Goal: Task Accomplishment & Management: Use online tool/utility

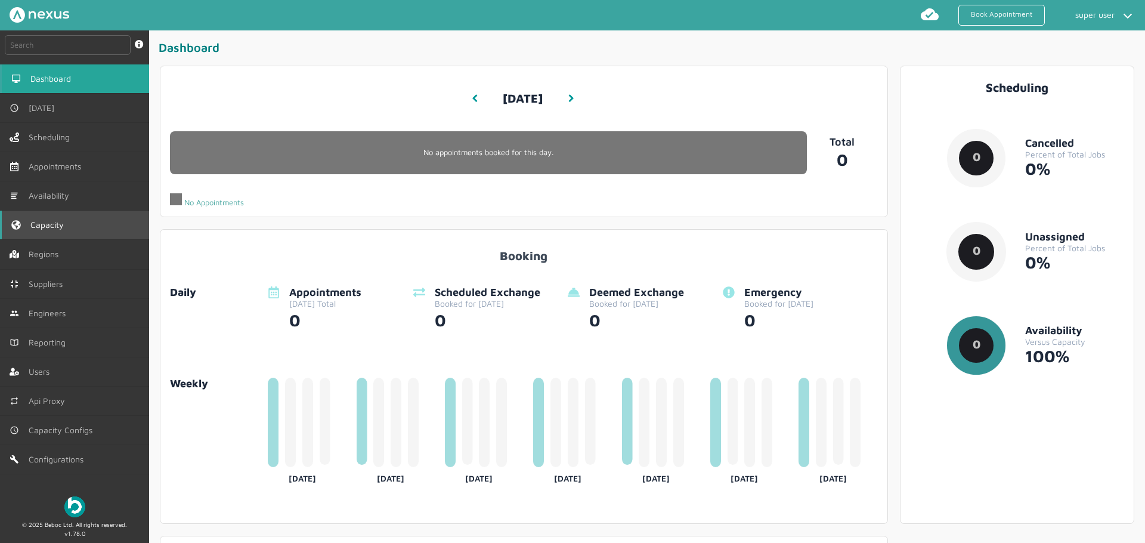
click at [80, 222] on link "Capacity" at bounding box center [74, 224] width 149 height 29
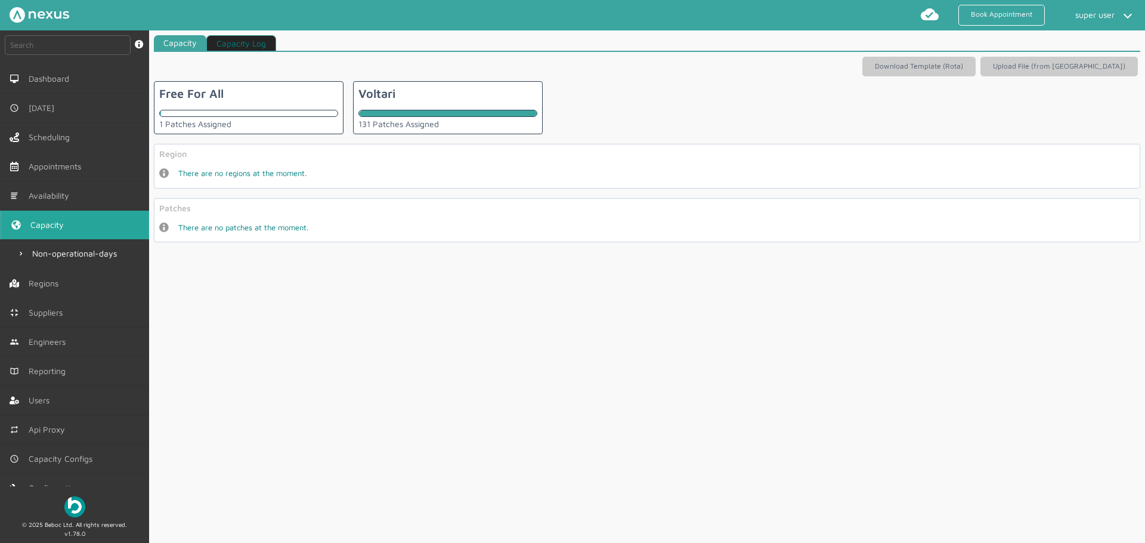
click at [253, 109] on div "Free For All 1 Patches Assigned" at bounding box center [249, 107] width 190 height 53
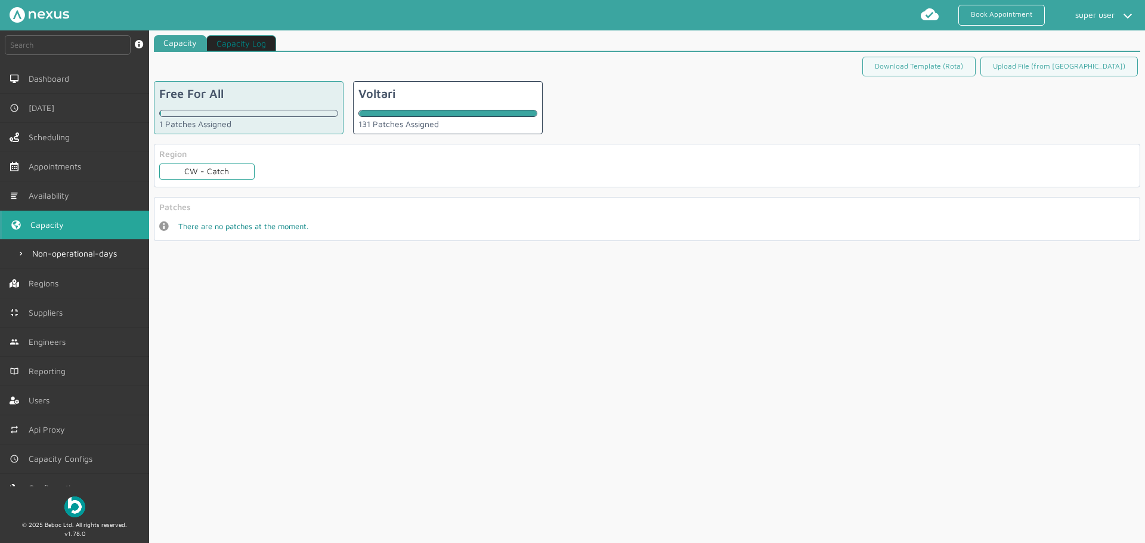
click at [221, 175] on div "CW - Catch" at bounding box center [206, 171] width 95 height 16
click at [210, 223] on div "CWL" at bounding box center [206, 224] width 95 height 16
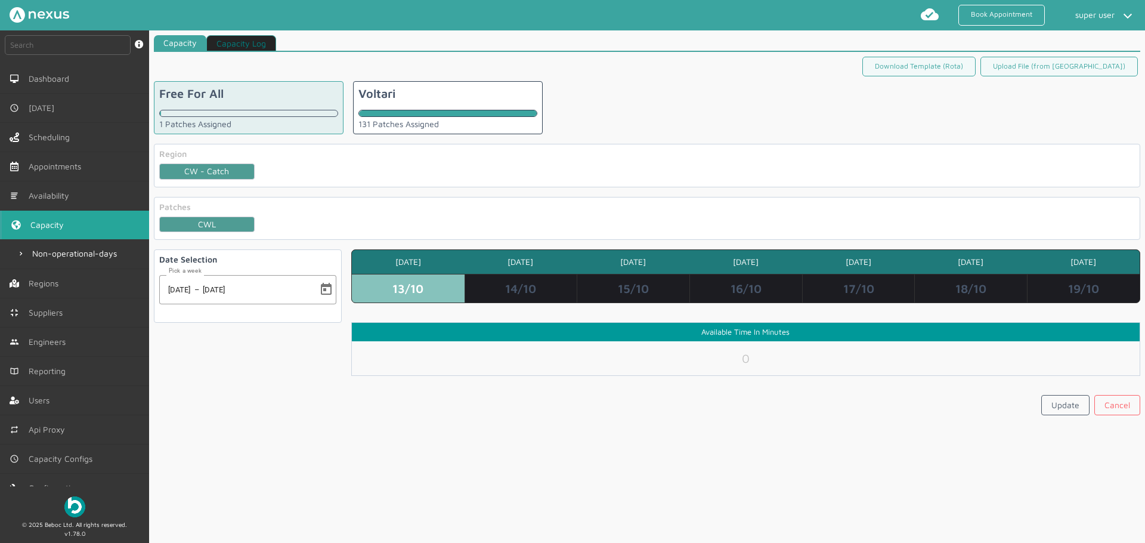
click at [485, 266] on th "[DATE]" at bounding box center [520, 262] width 113 height 24
click at [514, 278] on td "14/10" at bounding box center [520, 288] width 113 height 29
click at [613, 285] on td "15/10" at bounding box center [633, 288] width 113 height 29
drag, startPoint x: 724, startPoint y: 290, endPoint x: 870, endPoint y: 290, distance: 145.5
click at [726, 290] on td "16/10" at bounding box center [745, 288] width 113 height 29
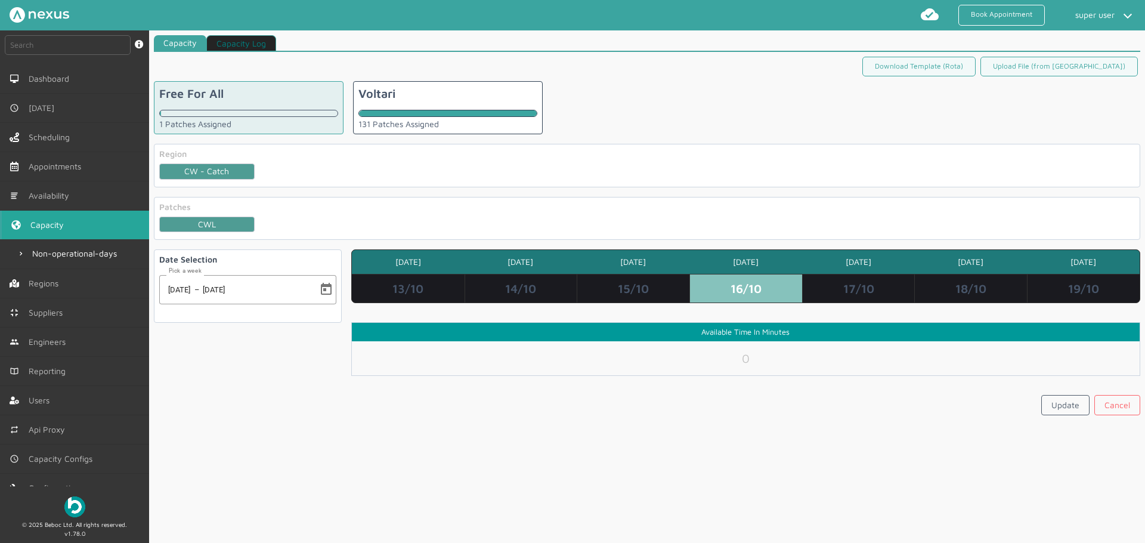
click at [870, 290] on td "17/10" at bounding box center [858, 288] width 113 height 29
click at [957, 290] on td "18/10" at bounding box center [970, 288] width 113 height 29
click at [1081, 283] on td "19/10" at bounding box center [1083, 288] width 113 height 29
click at [436, 111] on div at bounding box center [448, 113] width 178 height 7
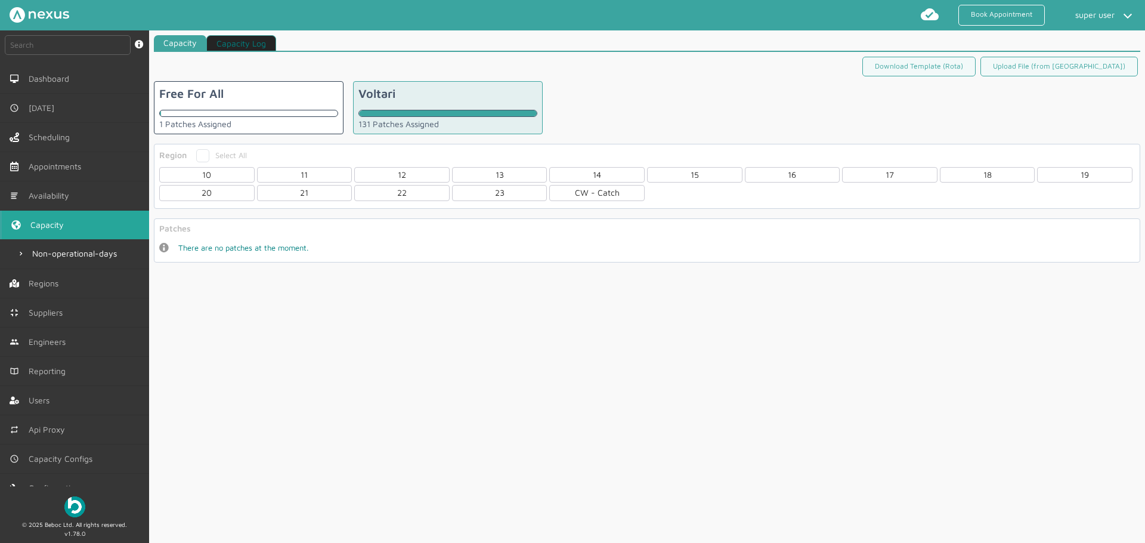
click at [200, 155] on label "Select All" at bounding box center [221, 155] width 51 height 10
click at [200, 155] on input "Select All" at bounding box center [200, 153] width 8 height 8
checkbox input "true"
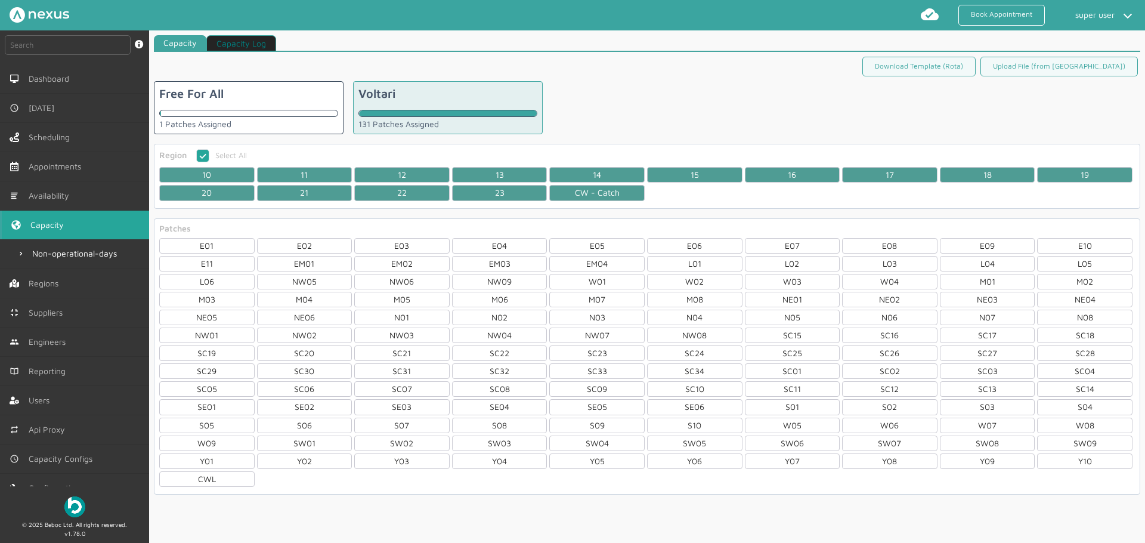
click at [237, 42] on link "Capacity Log" at bounding box center [241, 43] width 70 height 16
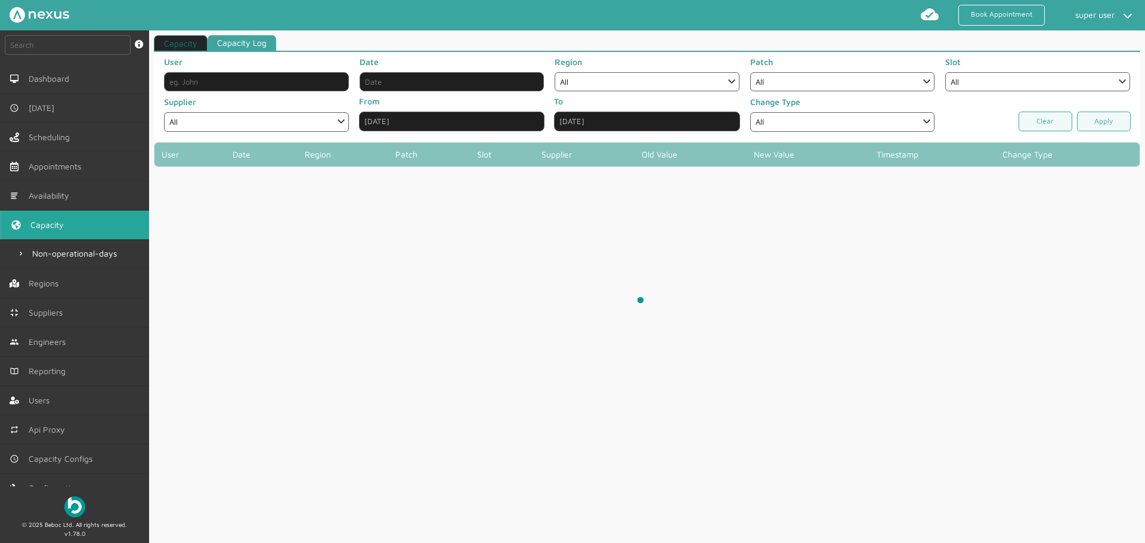
select select
click at [180, 44] on link "Capacity" at bounding box center [181, 43] width 54 height 16
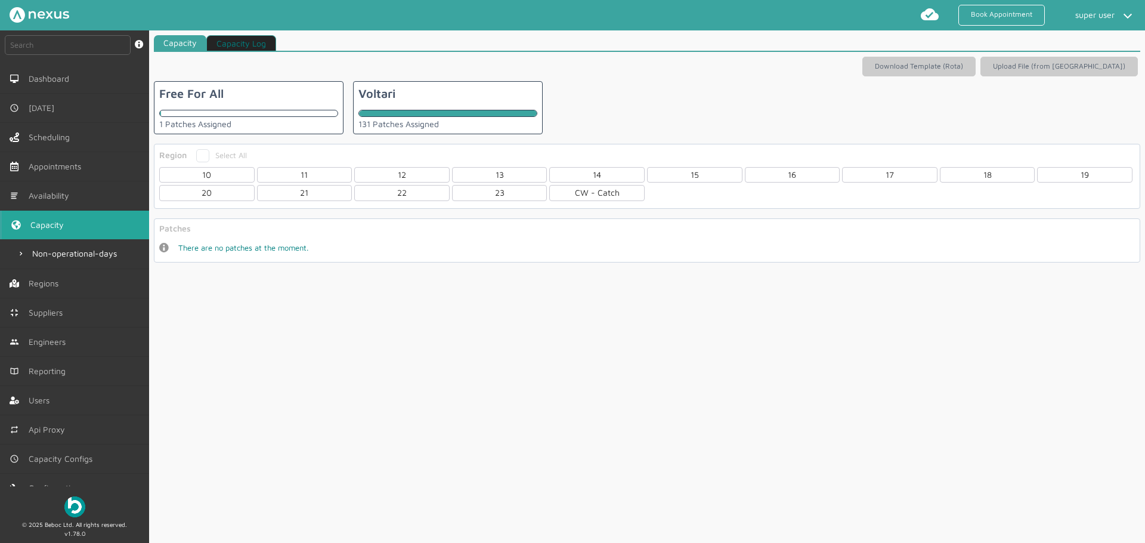
click at [270, 99] on div "Free For All 1 Patches Assigned" at bounding box center [249, 107] width 190 height 53
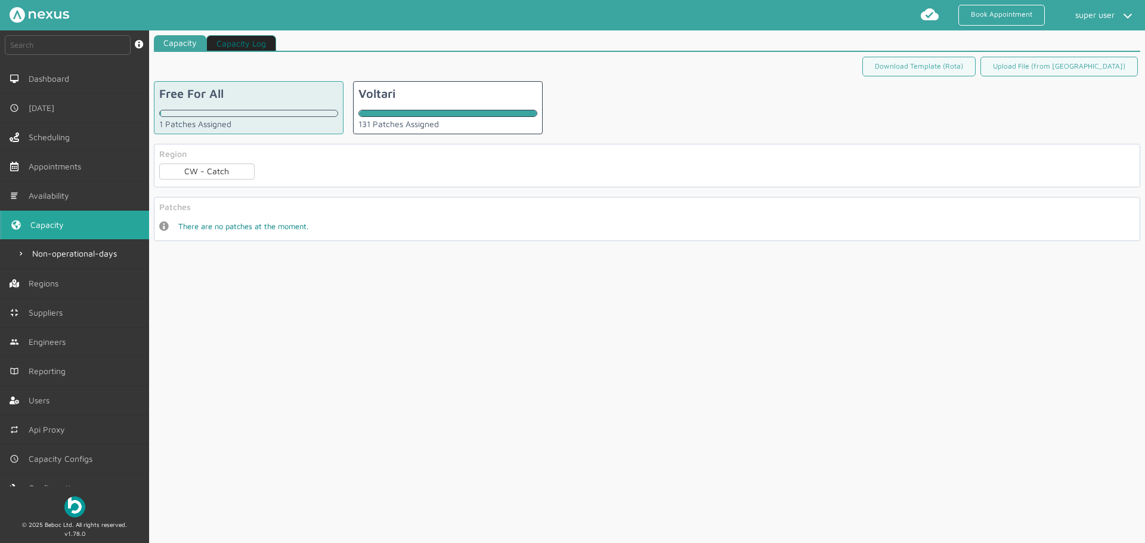
click at [419, 109] on div "Voltari 131 Patches Assigned" at bounding box center [448, 107] width 190 height 53
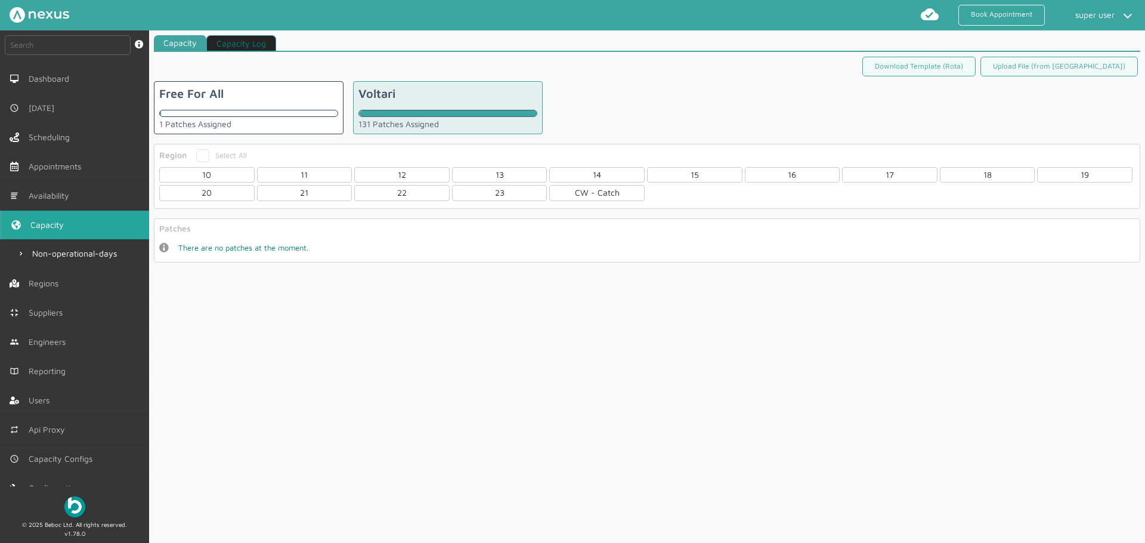
click at [206, 152] on label "Select All" at bounding box center [221, 155] width 51 height 10
click at [204, 152] on input "Select All" at bounding box center [200, 153] width 8 height 8
checkbox input "true"
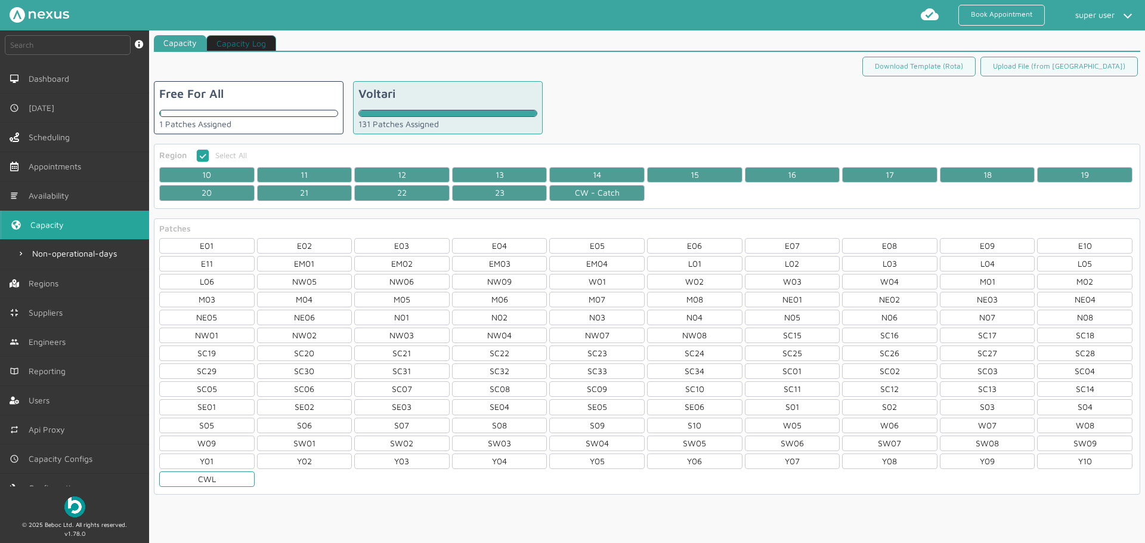
click at [184, 483] on div "CWL" at bounding box center [206, 479] width 95 height 16
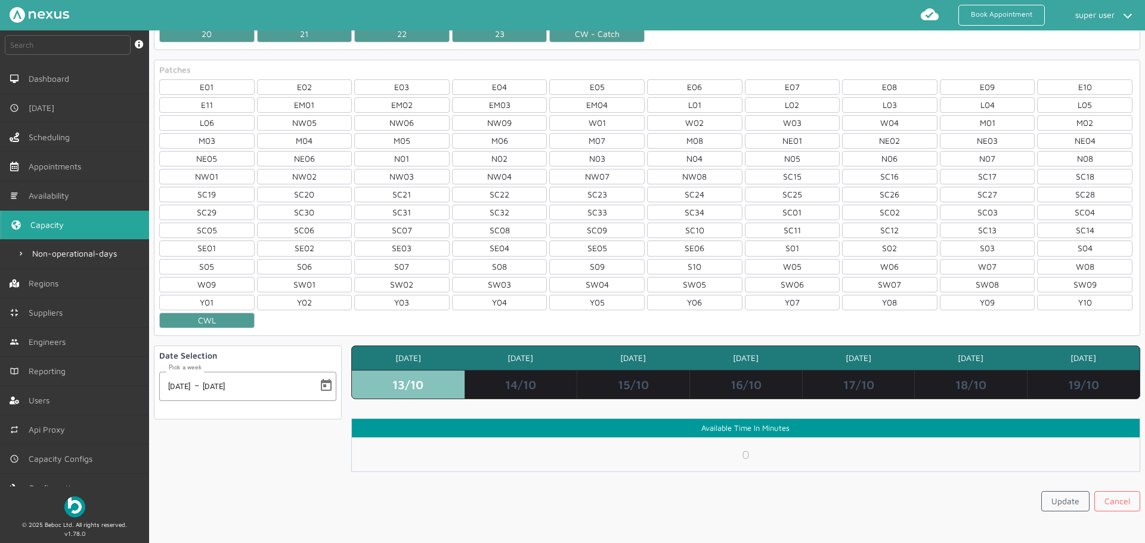
scroll to position [169, 0]
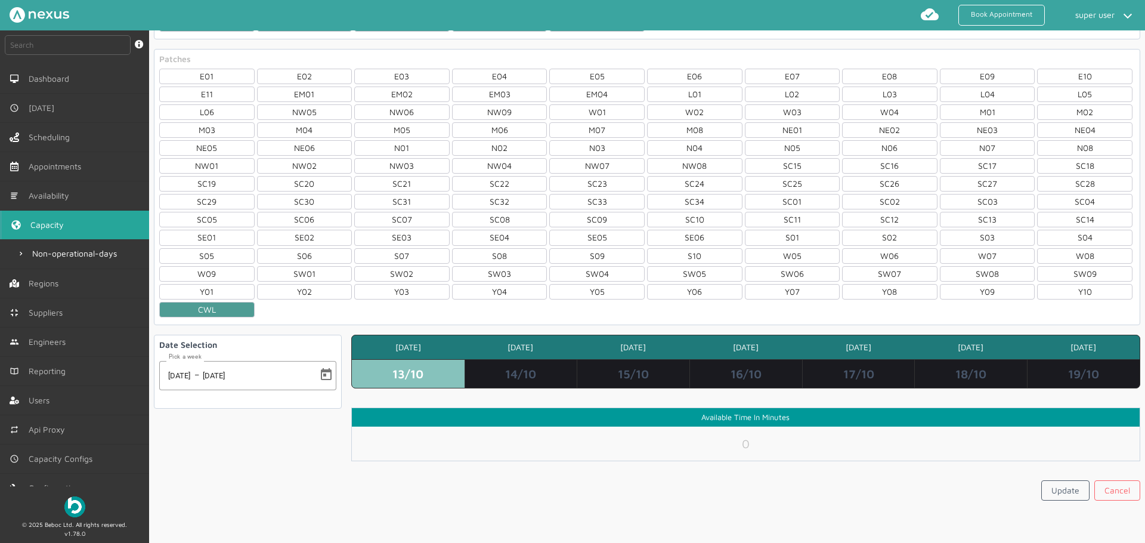
click at [534, 386] on td "14/10" at bounding box center [520, 373] width 113 height 29
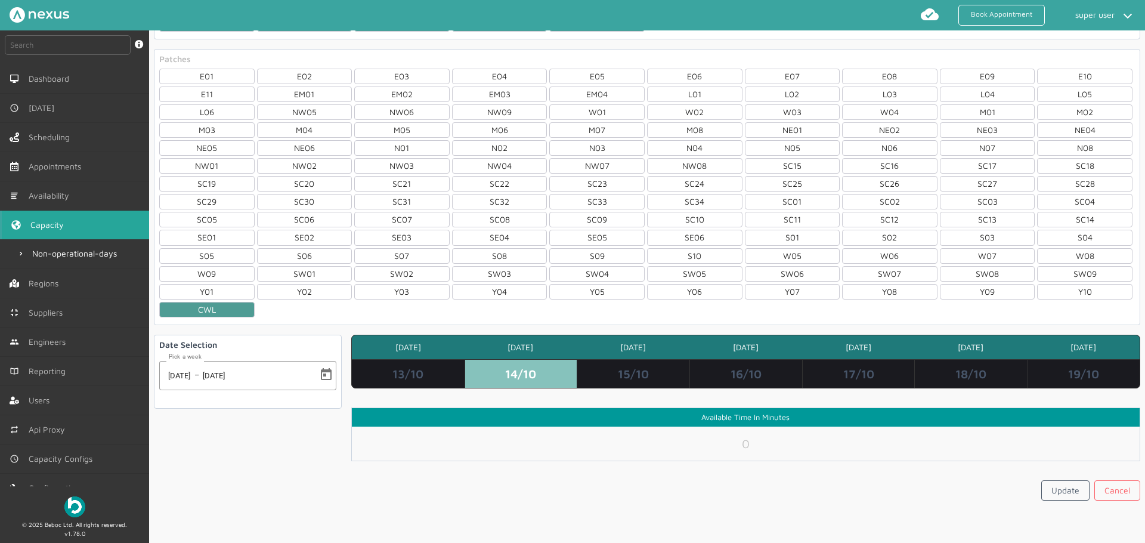
click at [615, 373] on td "15/10" at bounding box center [633, 373] width 113 height 29
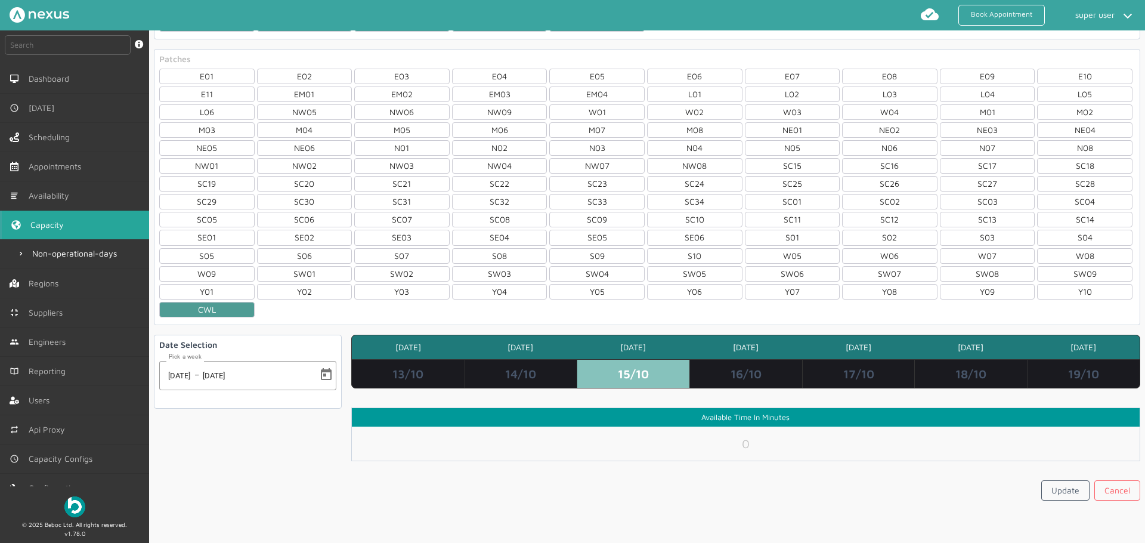
click at [718, 373] on td "16/10" at bounding box center [745, 373] width 113 height 29
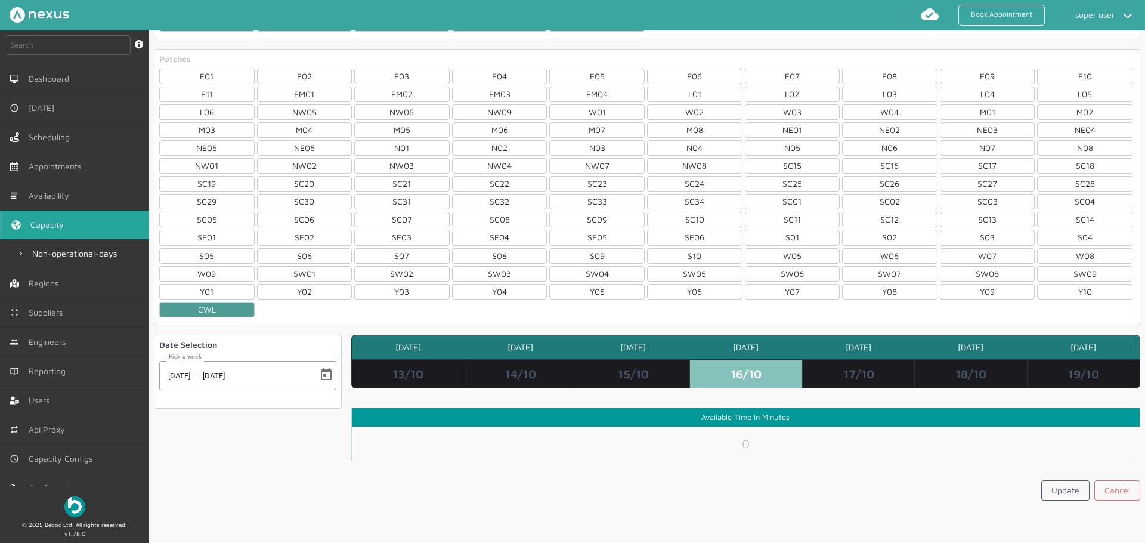
click at [844, 369] on td "17/10" at bounding box center [858, 373] width 113 height 29
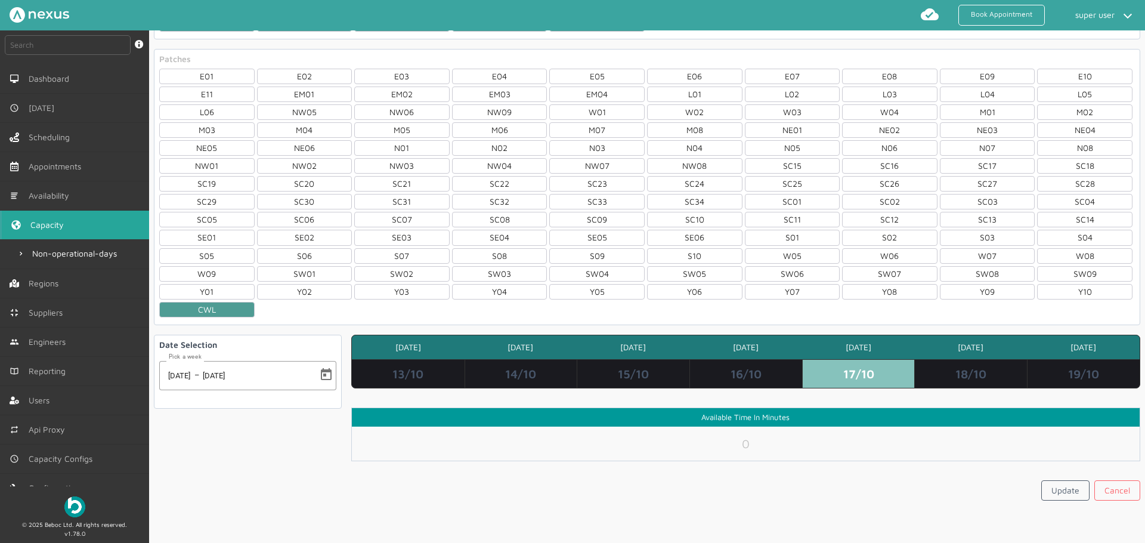
click at [949, 365] on td "18/10" at bounding box center [970, 373] width 113 height 29
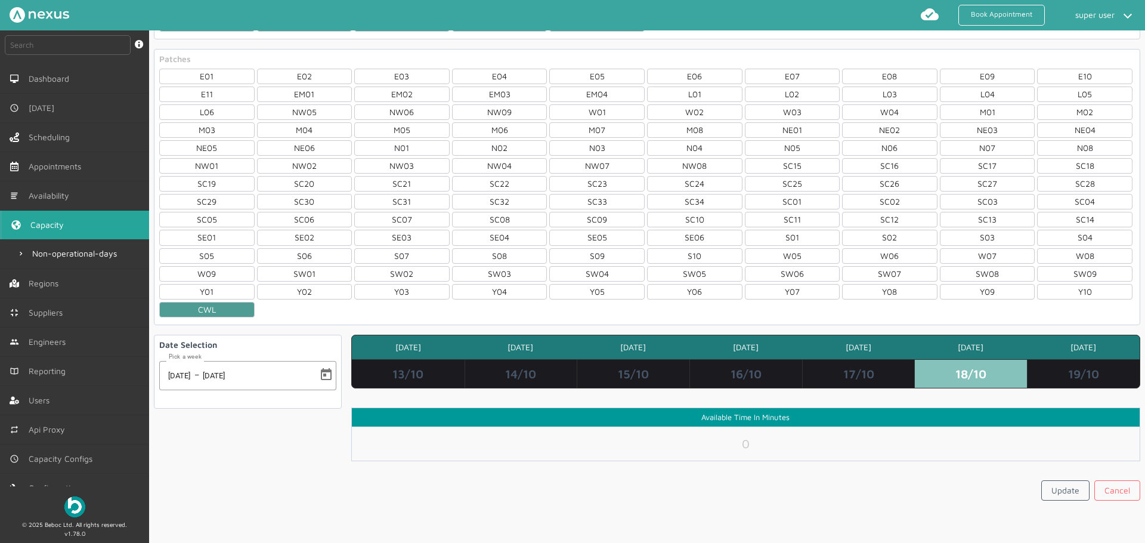
click at [1088, 364] on td "19/10" at bounding box center [1083, 373] width 113 height 29
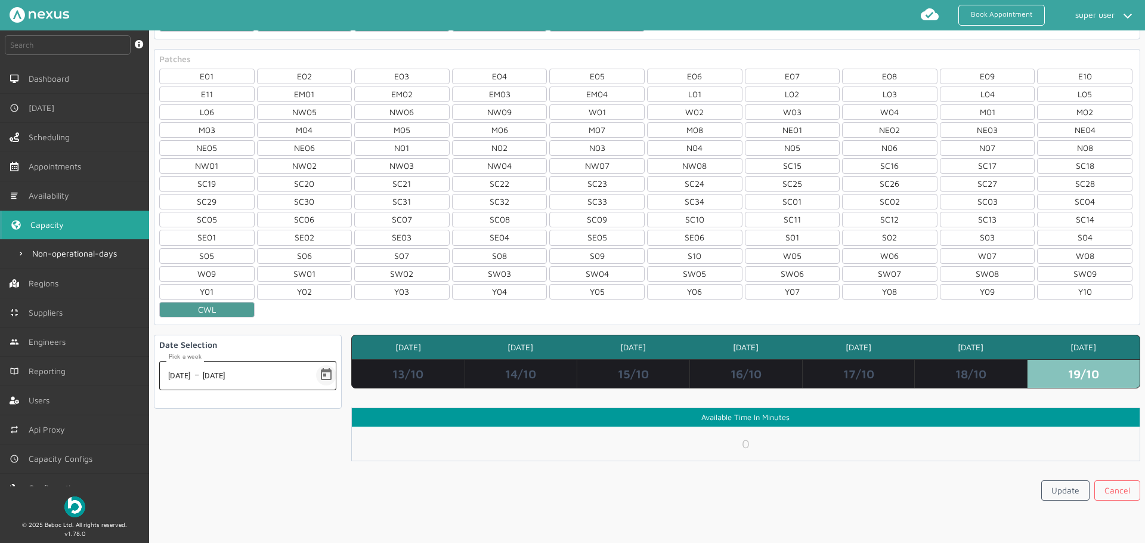
click at [318, 380] on span "Open calendar" at bounding box center [326, 375] width 29 height 29
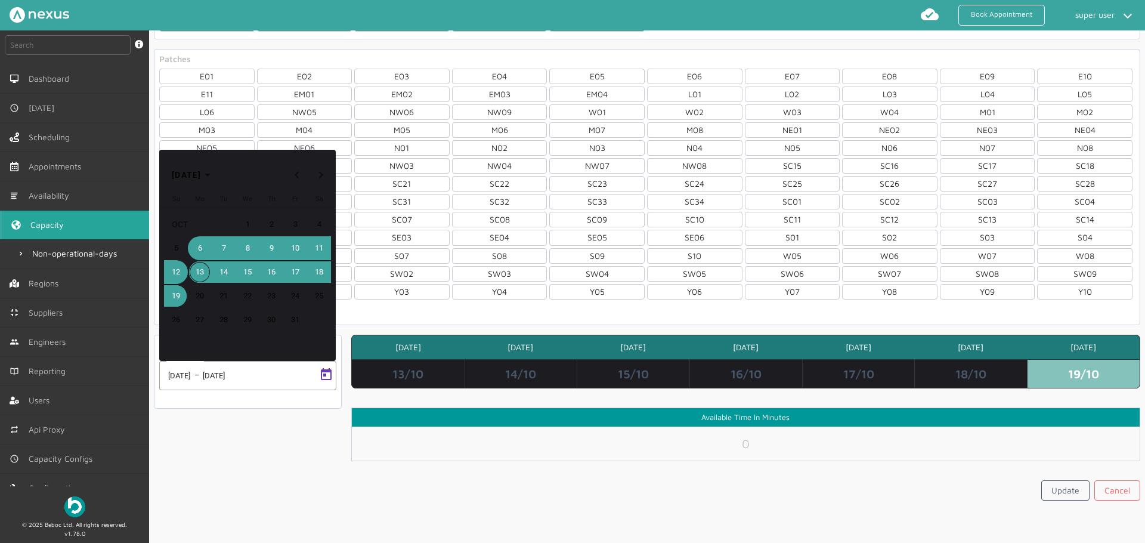
click at [197, 249] on span "6" at bounding box center [199, 247] width 21 height 21
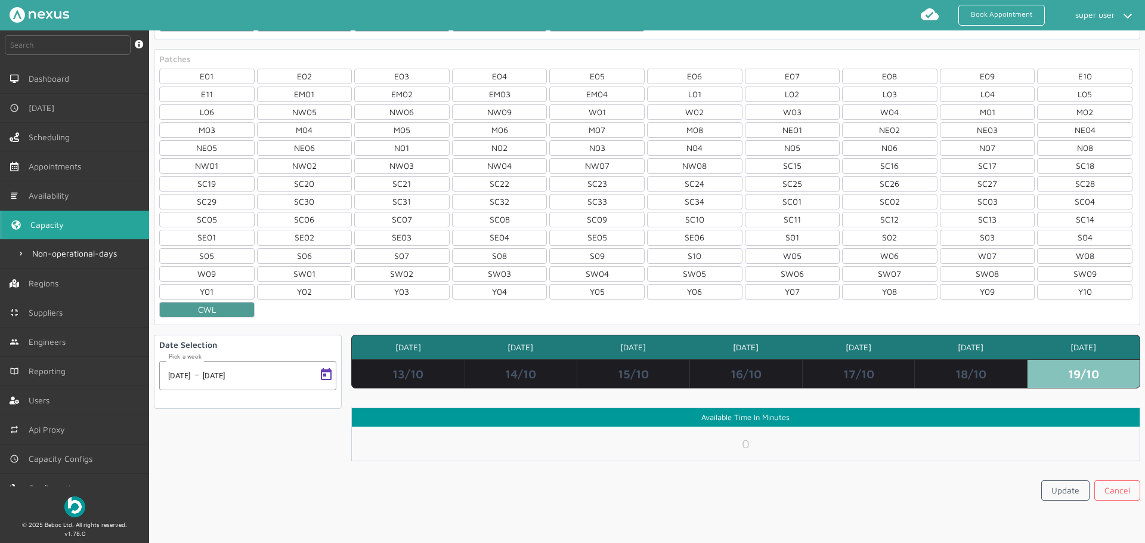
type input "[DATE]"
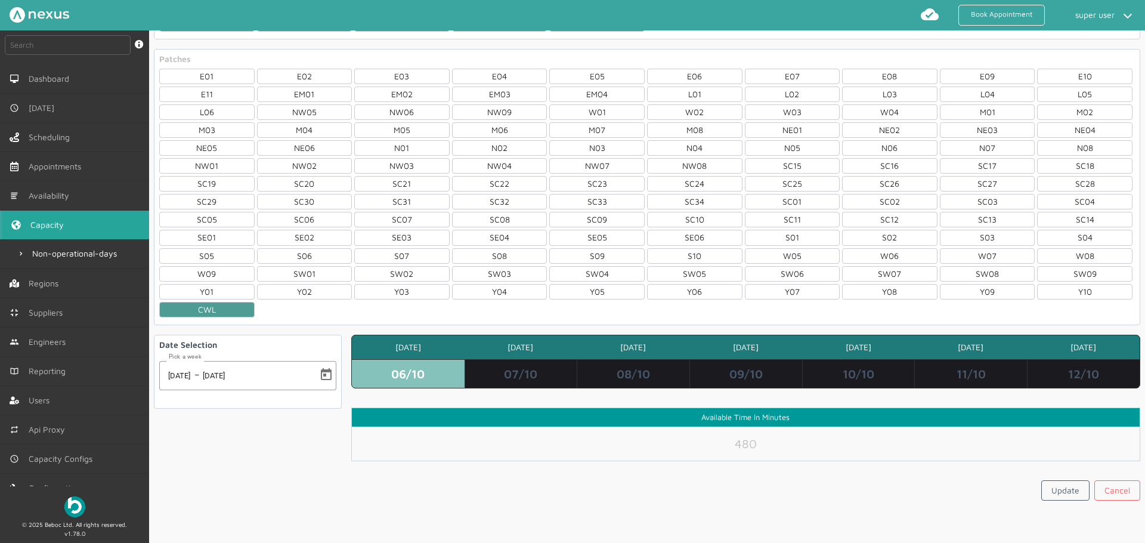
click at [532, 373] on td "07/10" at bounding box center [520, 373] width 113 height 29
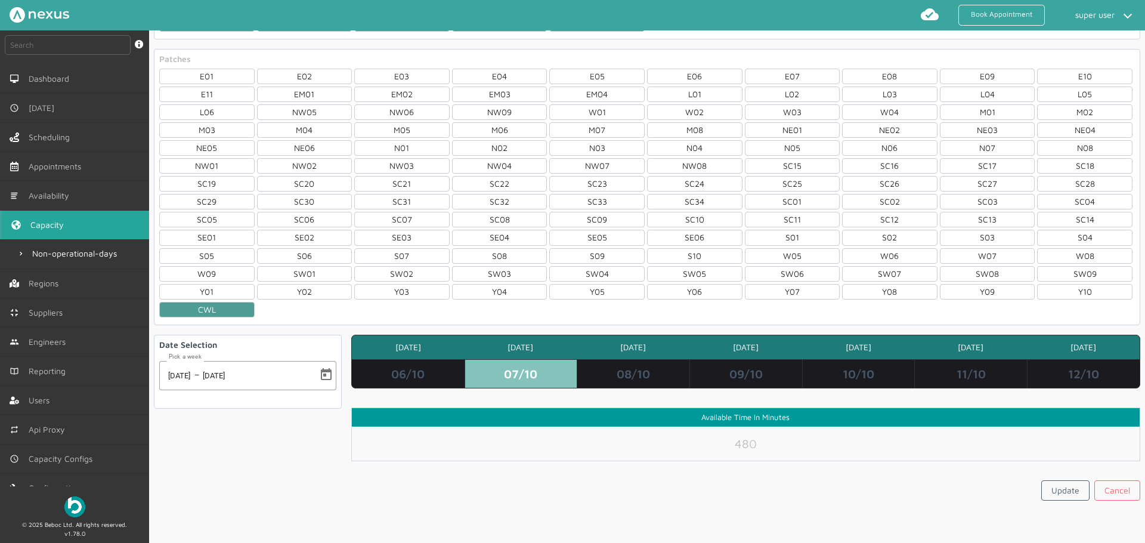
click at [617, 370] on td "08/10" at bounding box center [633, 373] width 113 height 29
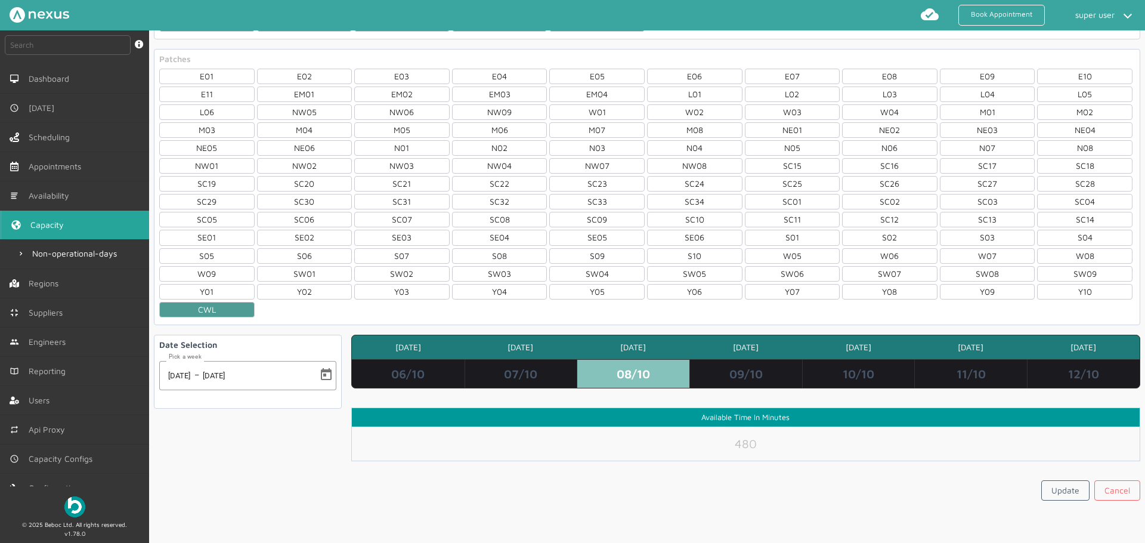
click at [743, 374] on td "09/10" at bounding box center [745, 373] width 113 height 29
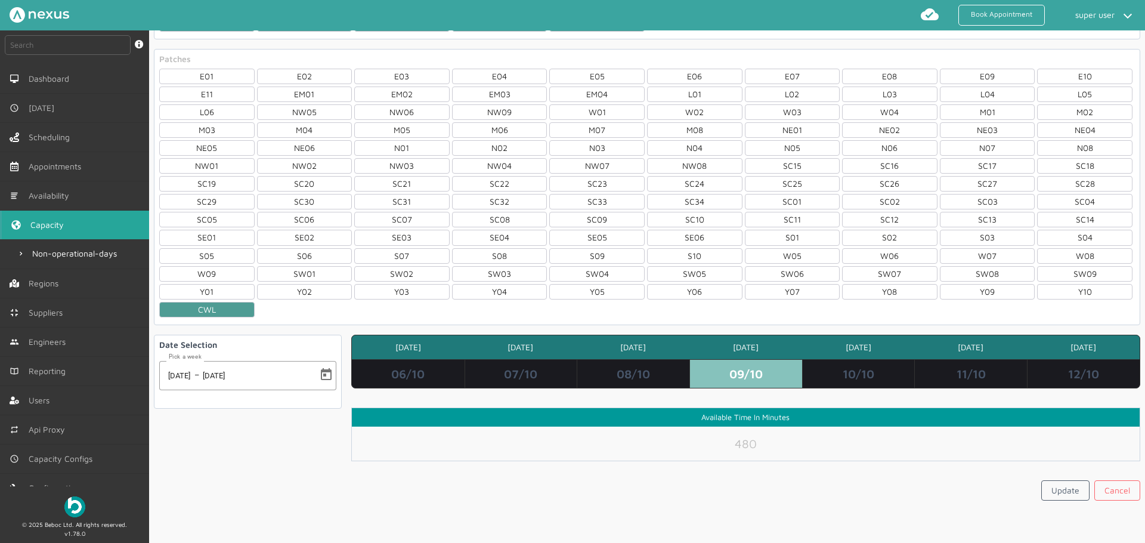
click at [863, 377] on td "10/10" at bounding box center [858, 373] width 113 height 29
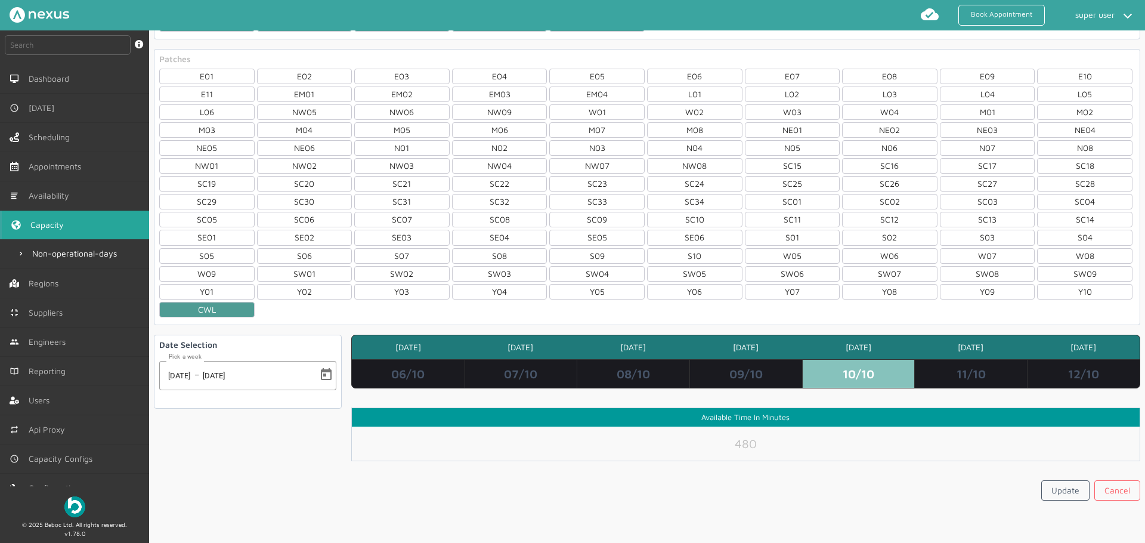
click at [956, 377] on td "11/10" at bounding box center [970, 373] width 113 height 29
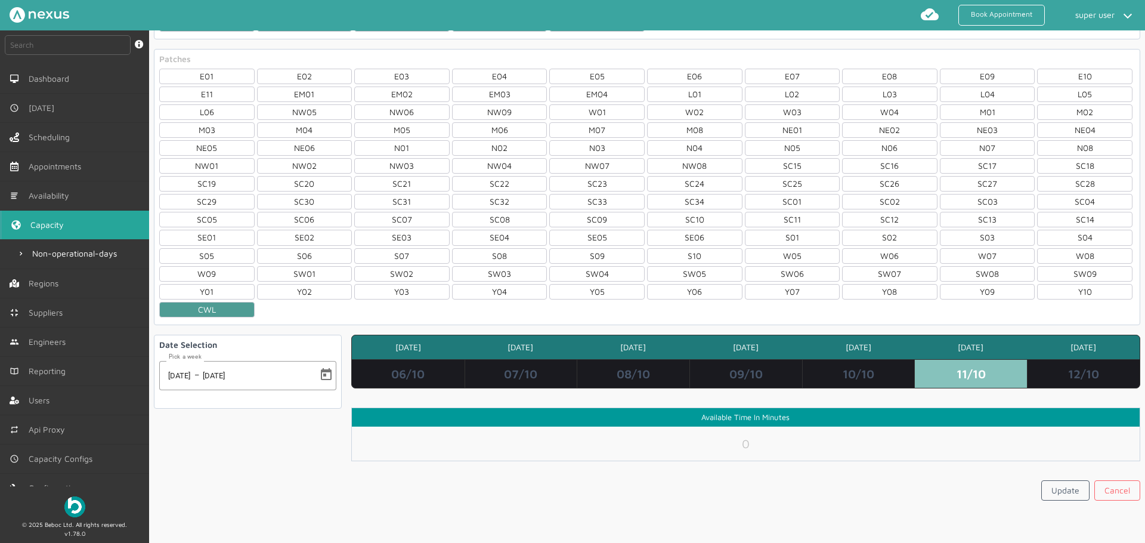
click at [1044, 363] on td "12/10" at bounding box center [1083, 373] width 113 height 29
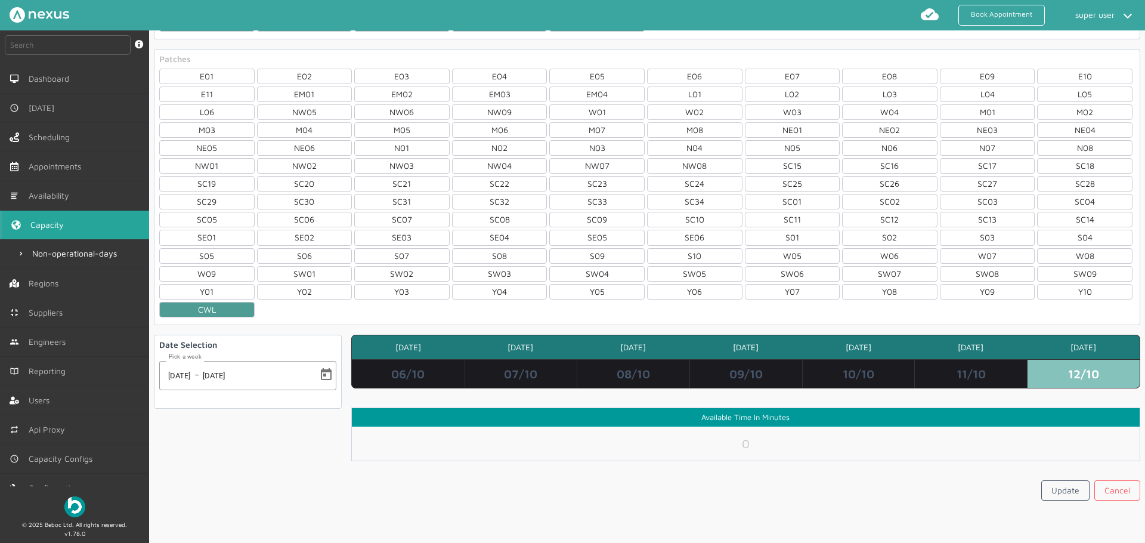
click at [758, 380] on td "09/10" at bounding box center [745, 373] width 113 height 29
type input "480"
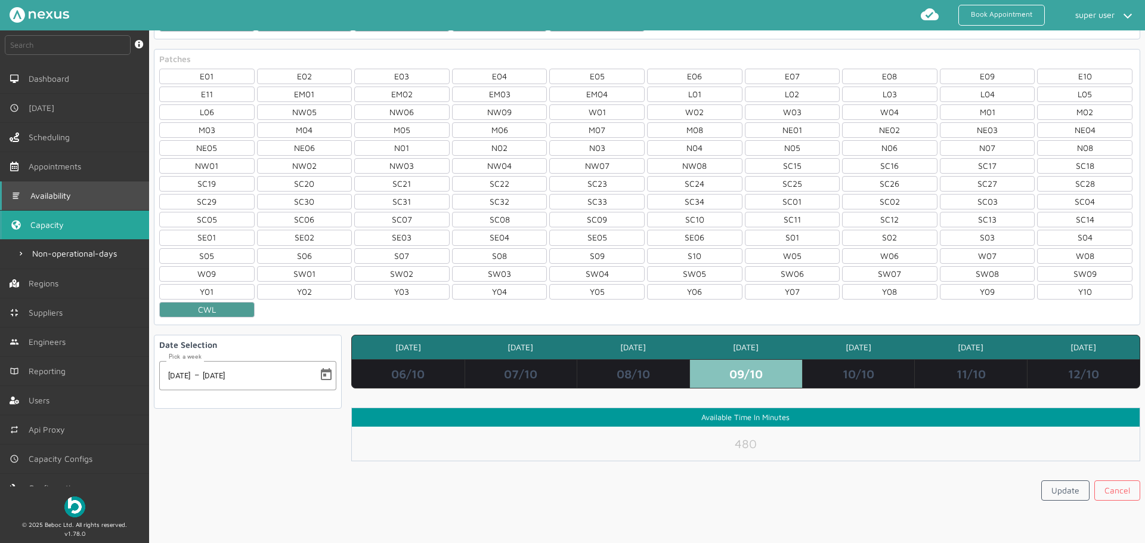
click at [59, 193] on span "Availability" at bounding box center [52, 196] width 45 height 10
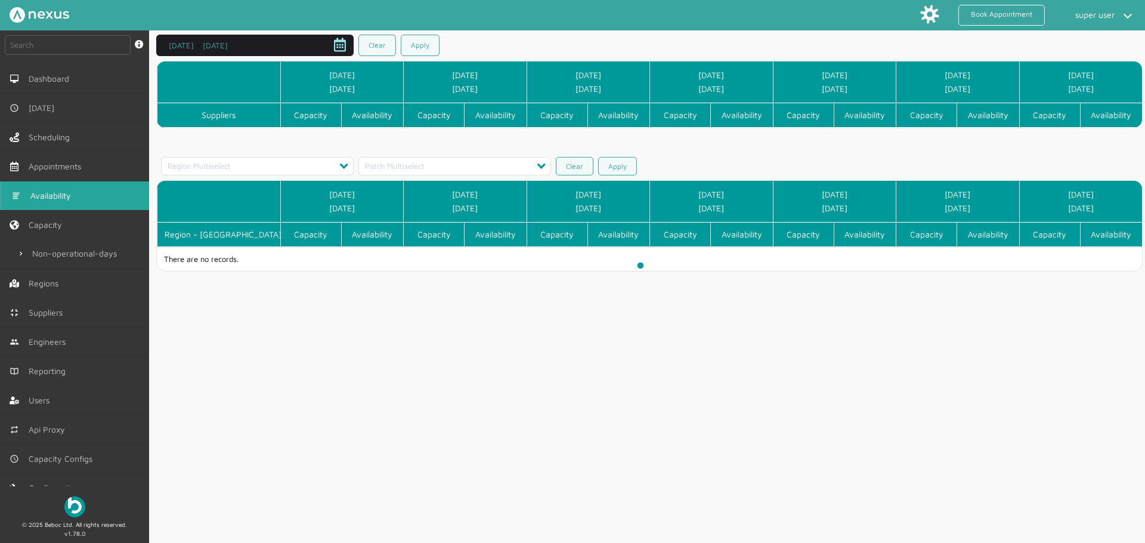
scroll to position [30, 0]
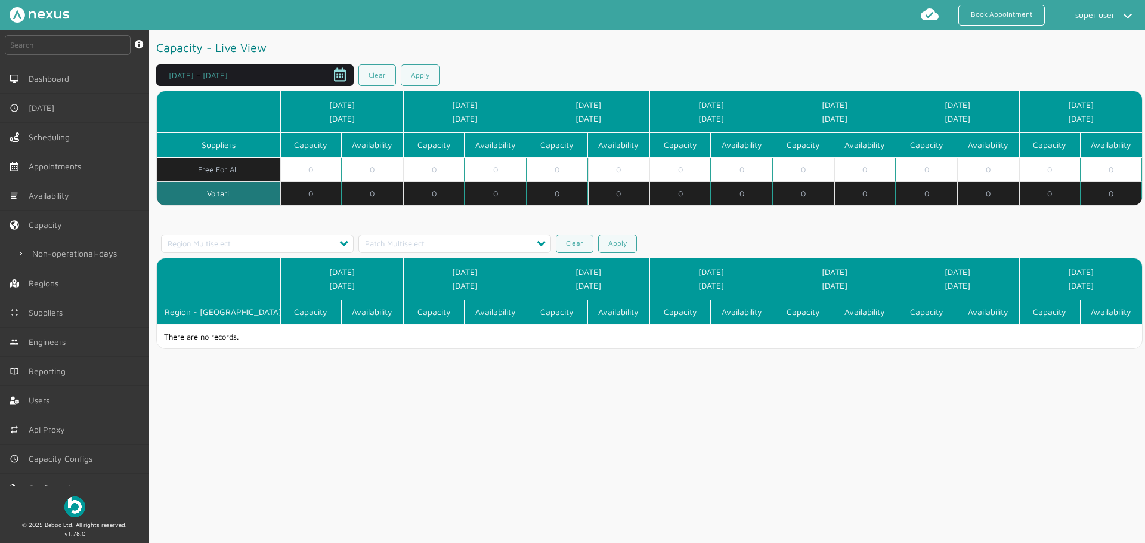
click at [330, 75] on span "Open calendar" at bounding box center [340, 75] width 29 height 29
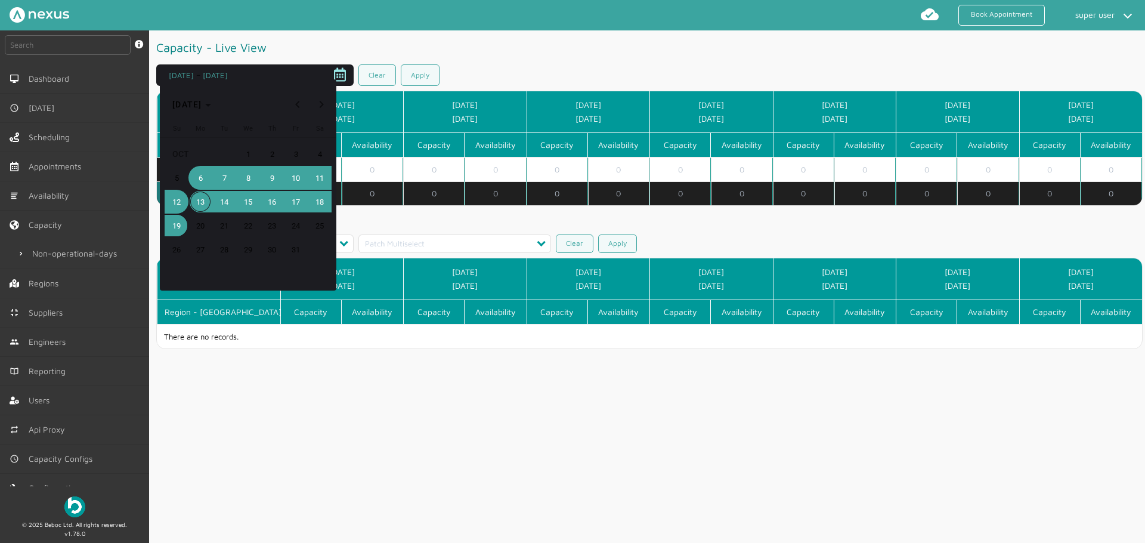
click at [199, 178] on span "6" at bounding box center [200, 177] width 21 height 21
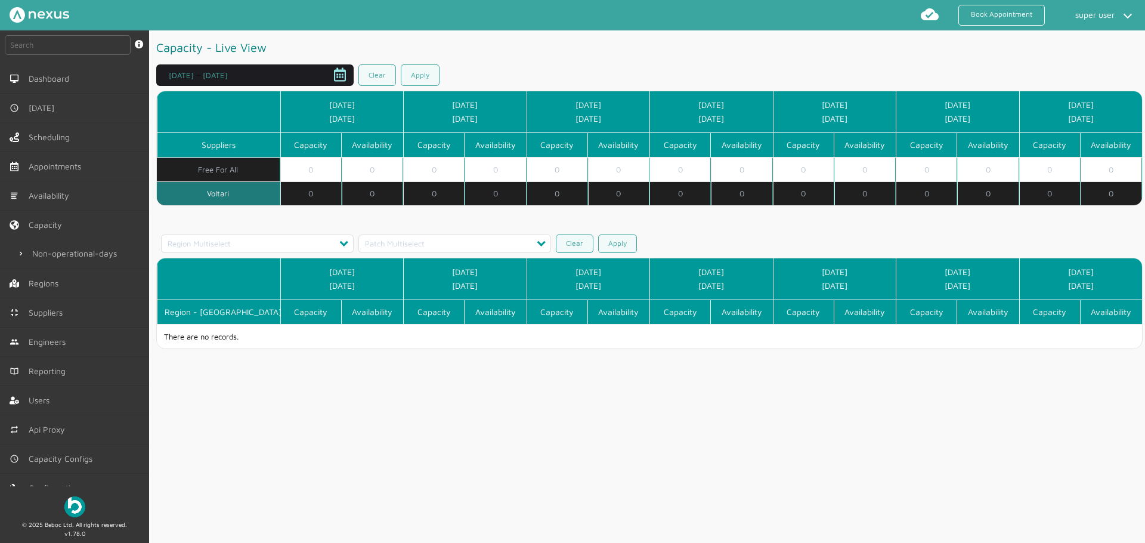
type input "[DATE]"
click at [422, 78] on link "Apply" at bounding box center [420, 74] width 39 height 21
